Goal: Task Accomplishment & Management: Use online tool/utility

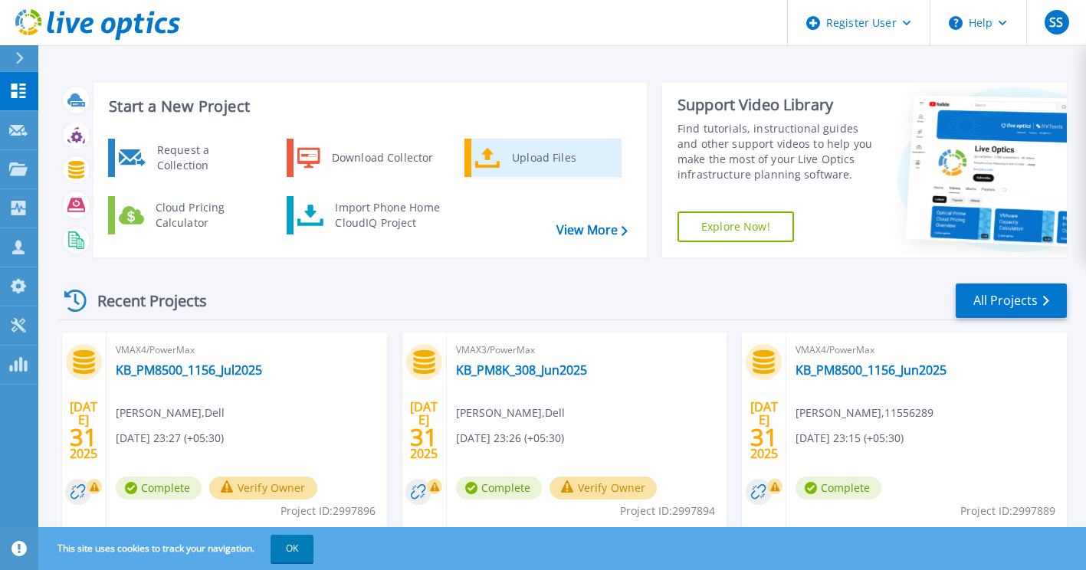
click at [487, 149] on icon at bounding box center [487, 158] width 25 height 21
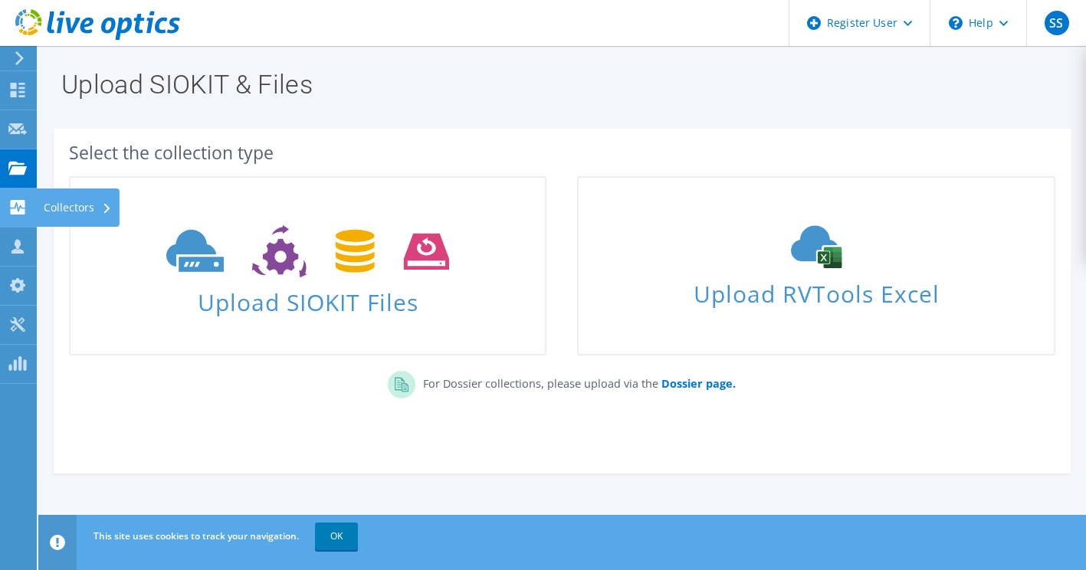
click at [97, 213] on div "Collectors" at bounding box center [78, 208] width 84 height 38
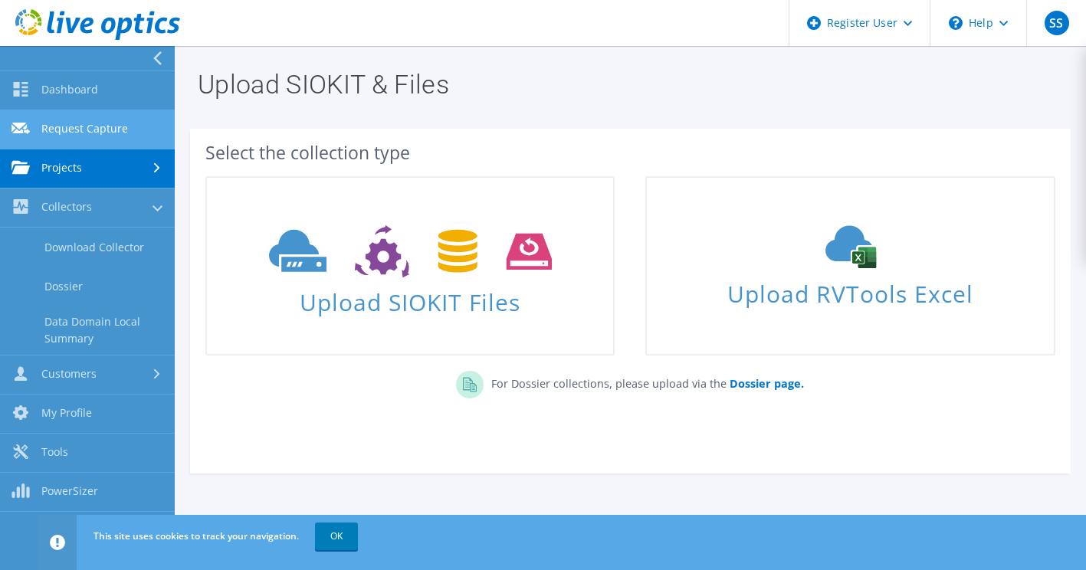
click at [82, 136] on link "Request Capture" at bounding box center [87, 129] width 175 height 39
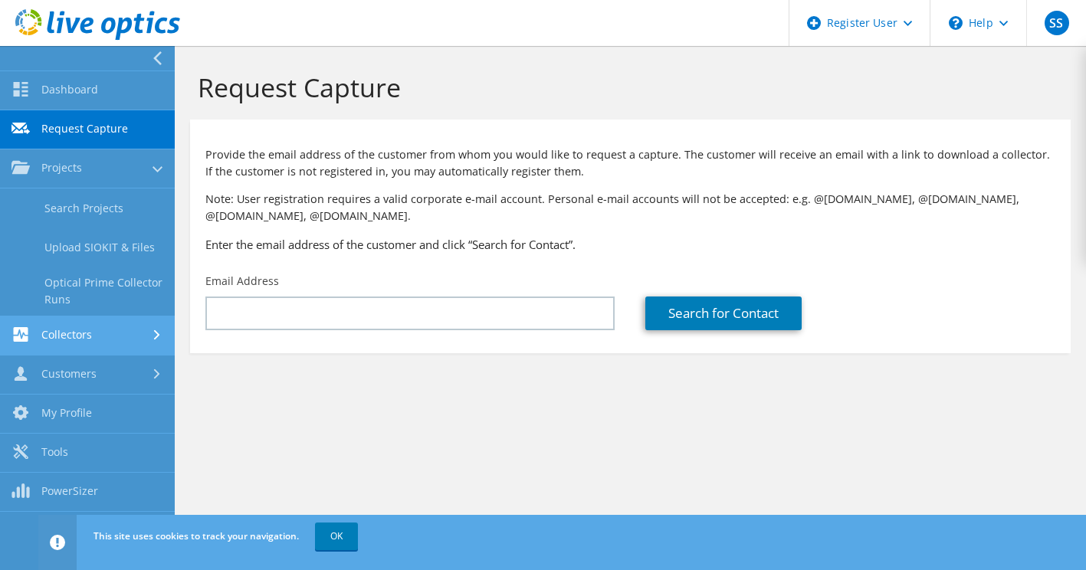
click at [156, 339] on icon at bounding box center [157, 335] width 6 height 10
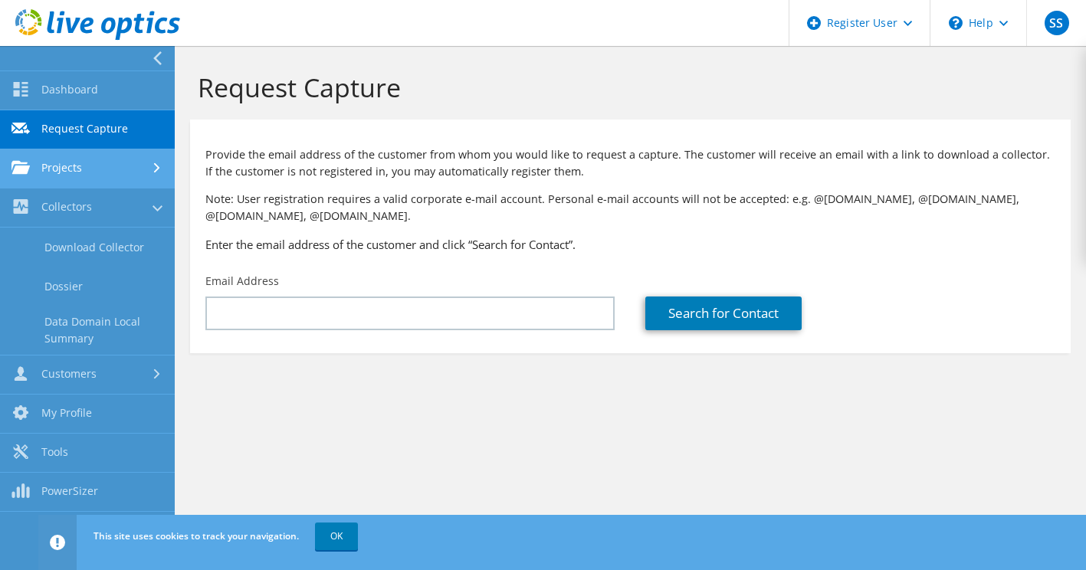
click at [152, 178] on link "Projects" at bounding box center [87, 168] width 175 height 39
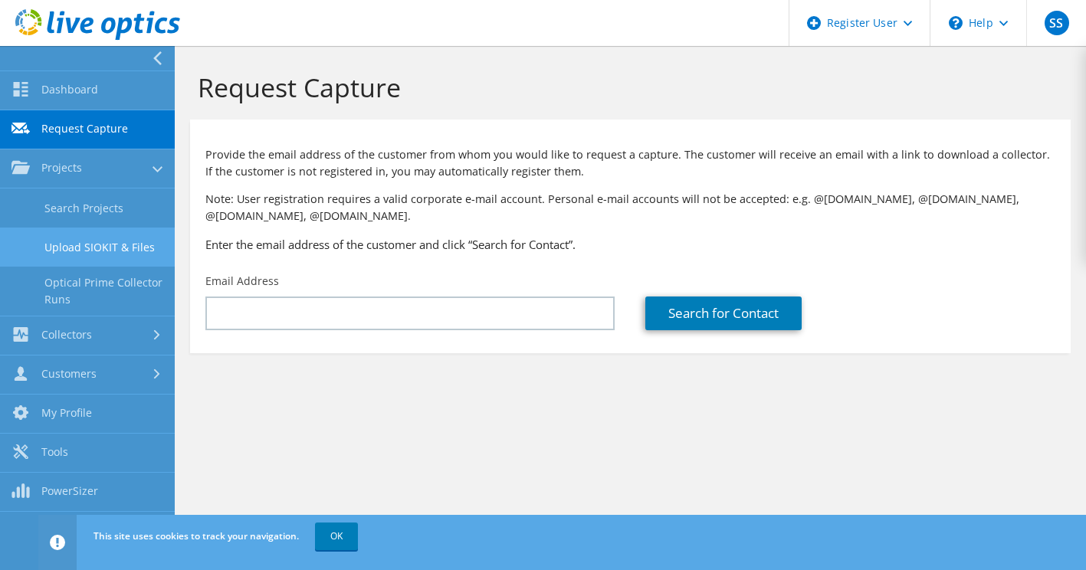
click at [88, 248] on link "Upload SIOKIT & Files" at bounding box center [87, 247] width 175 height 39
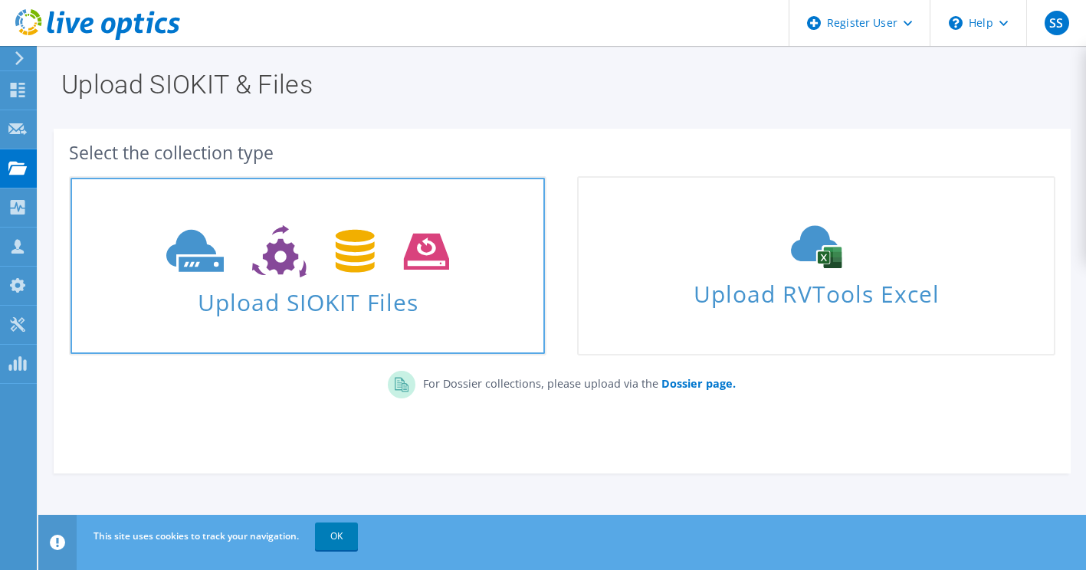
click at [409, 297] on span "Upload SIOKIT Files" at bounding box center [307, 297] width 474 height 33
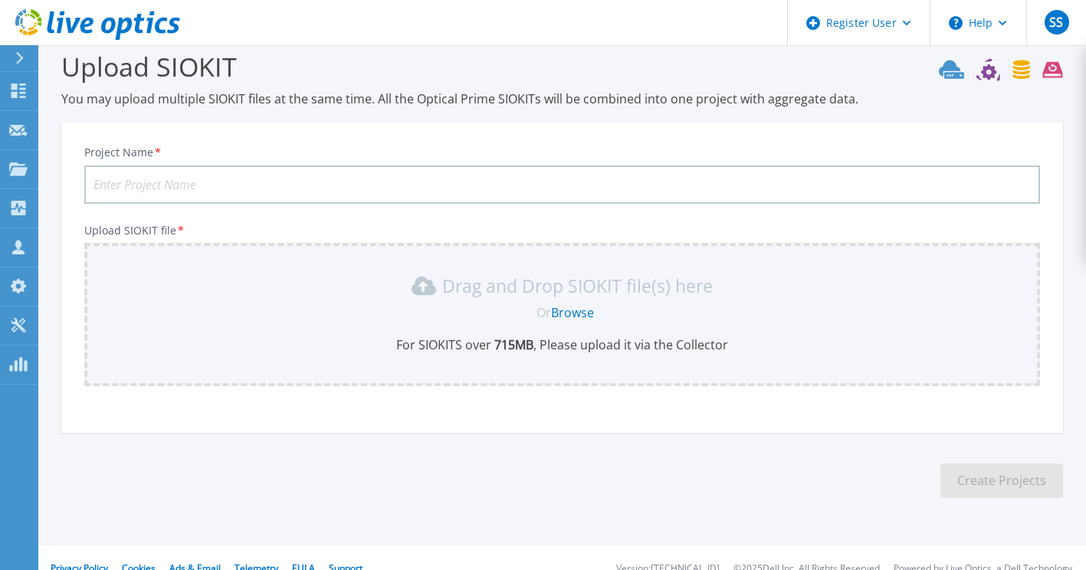
scroll to position [40, 0]
